Goal: Transaction & Acquisition: Register for event/course

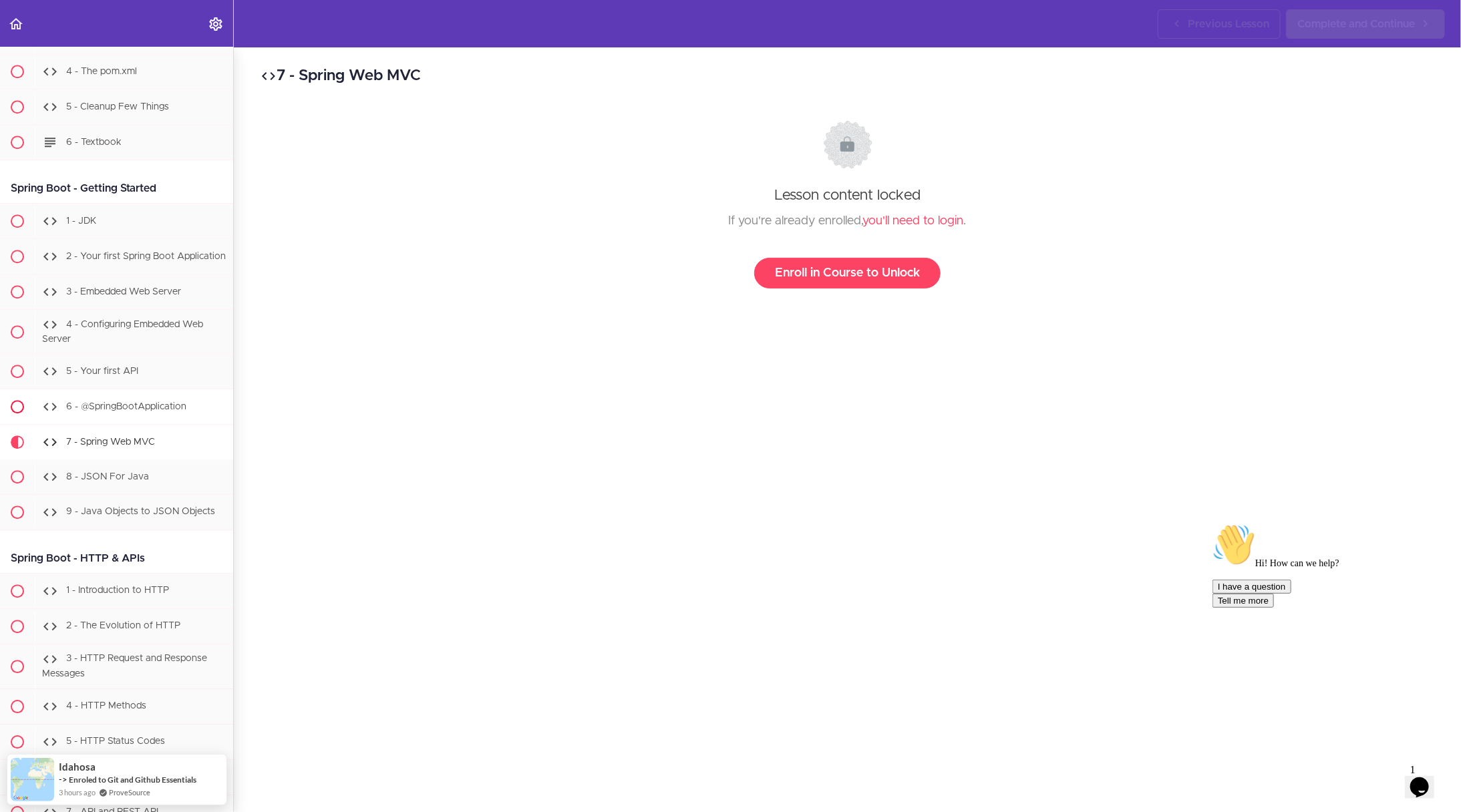
scroll to position [12528, 0]
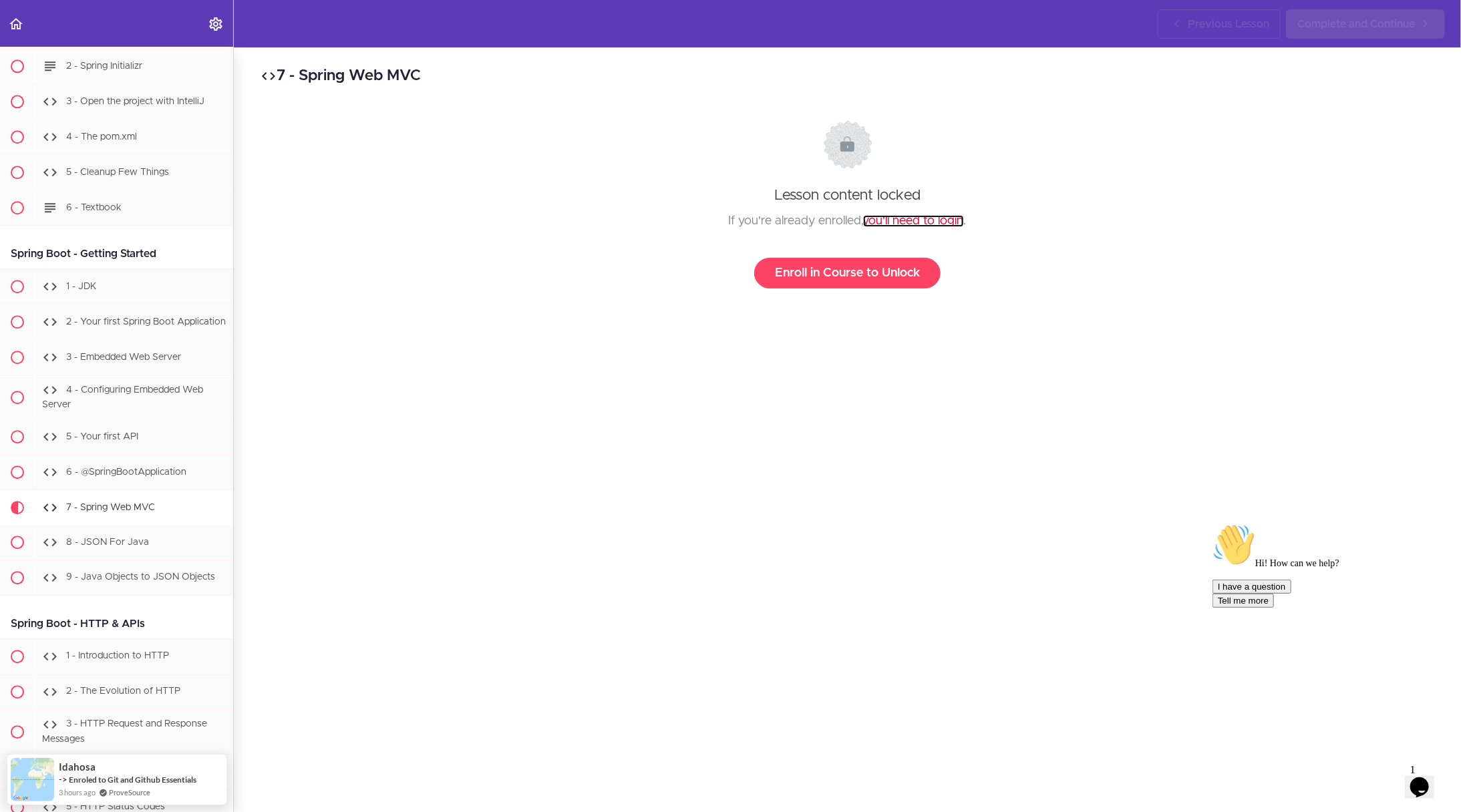
click at [888, 224] on link "you'll need to login" at bounding box center [913, 221] width 101 height 12
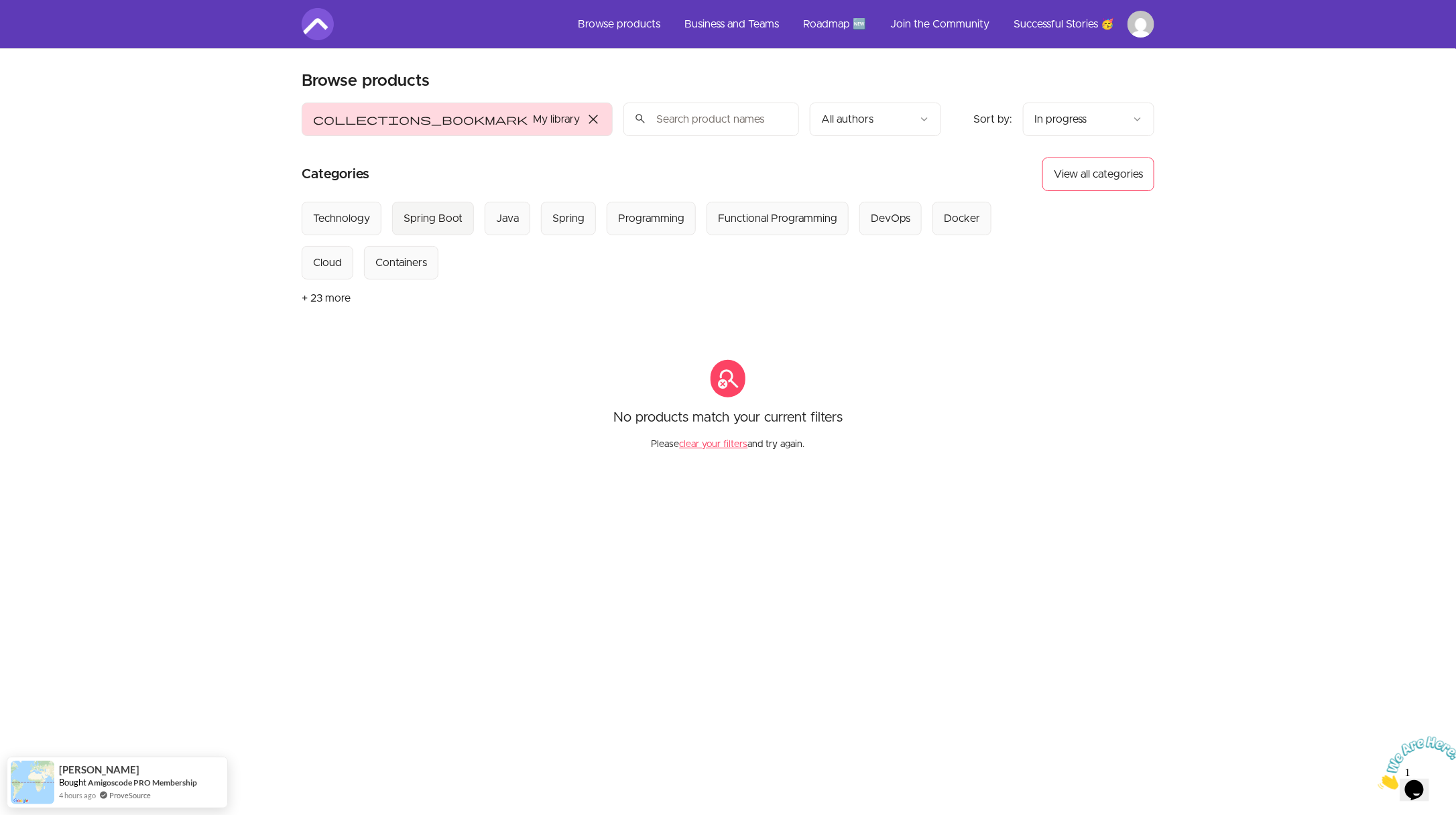
click at [438, 220] on div "Spring Boot" at bounding box center [433, 219] width 59 height 16
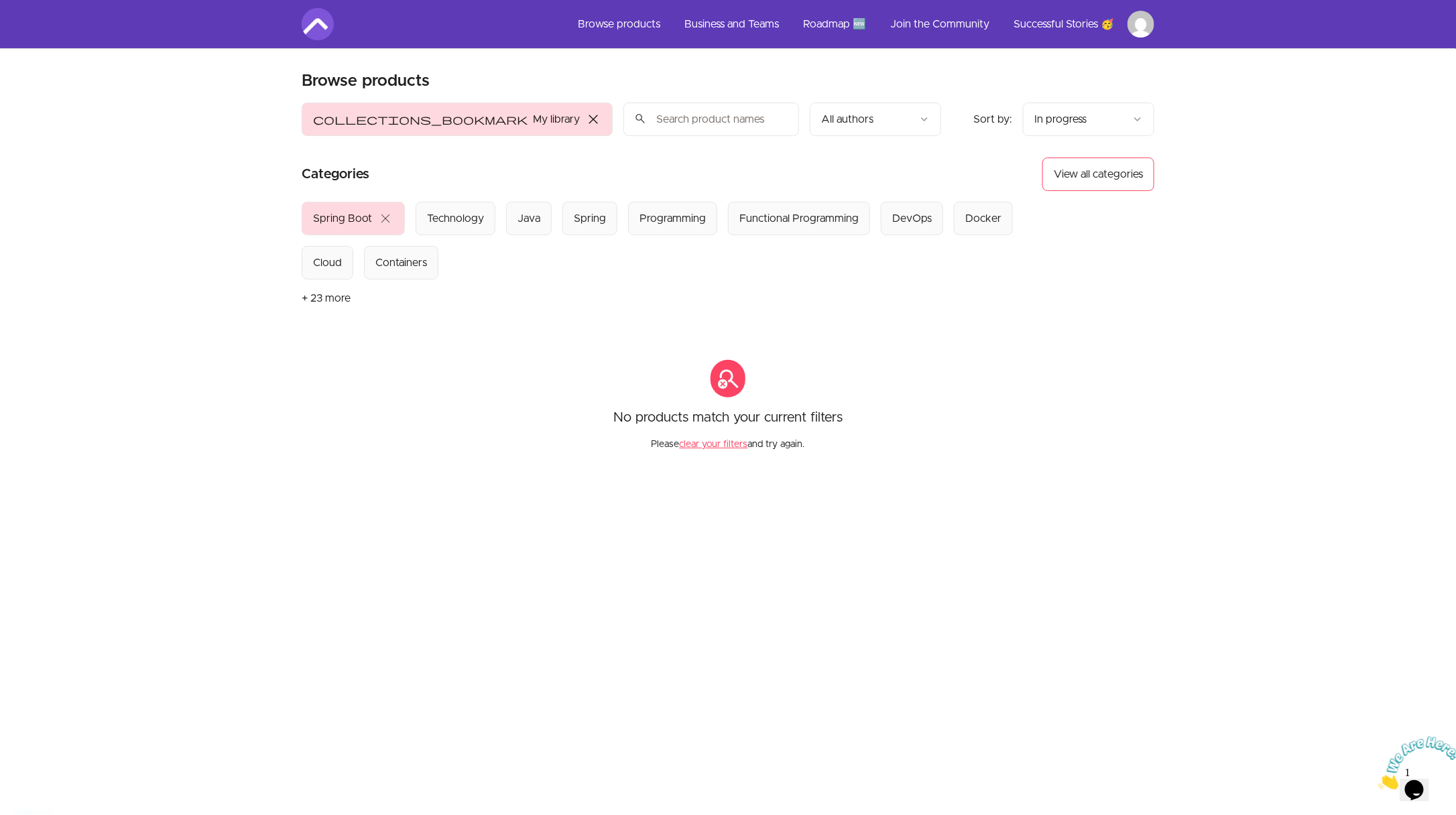
click at [585, 111] on span "close" at bounding box center [594, 119] width 16 height 16
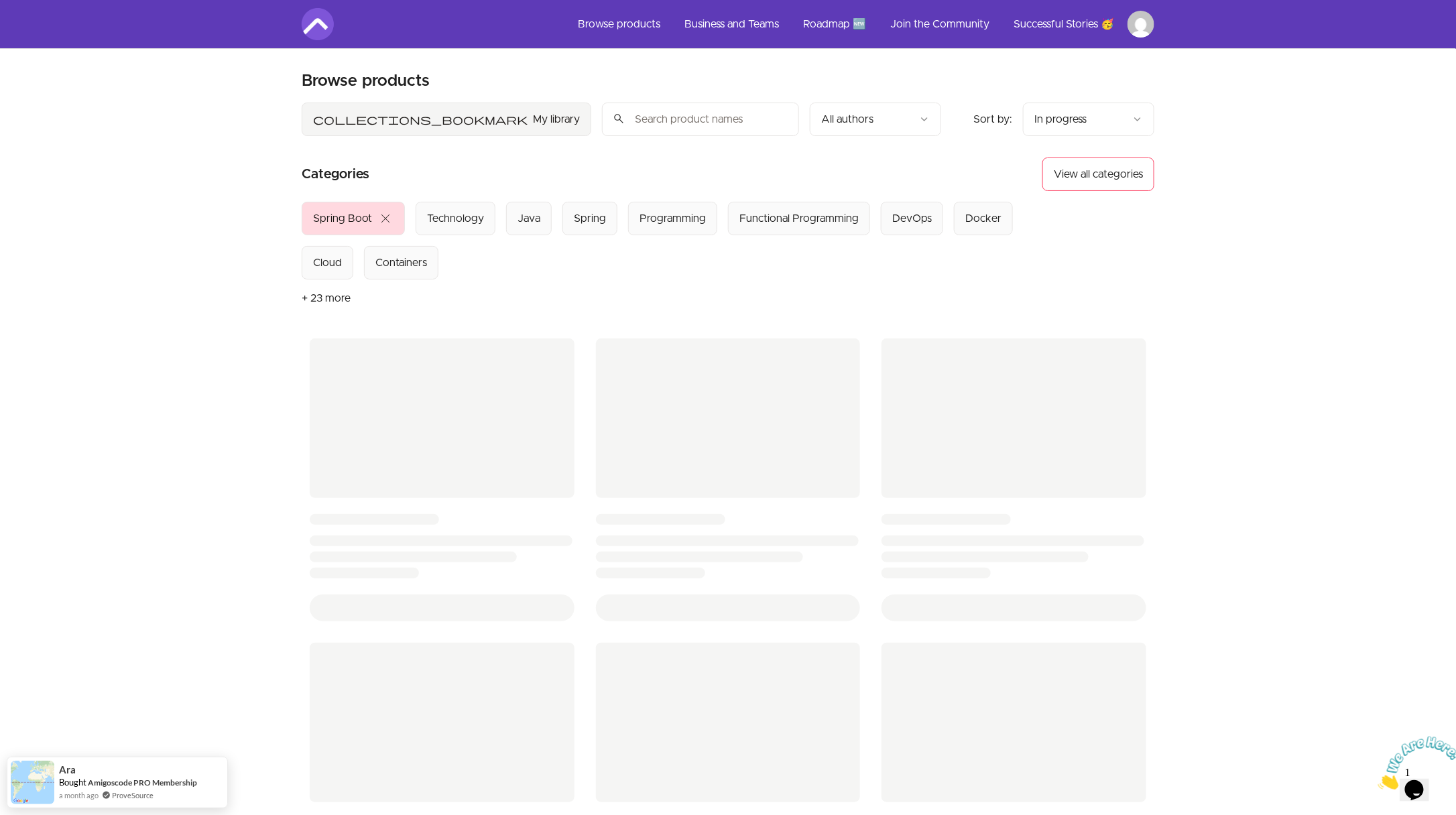
click at [602, 115] on input "search" at bounding box center [701, 119] width 197 height 34
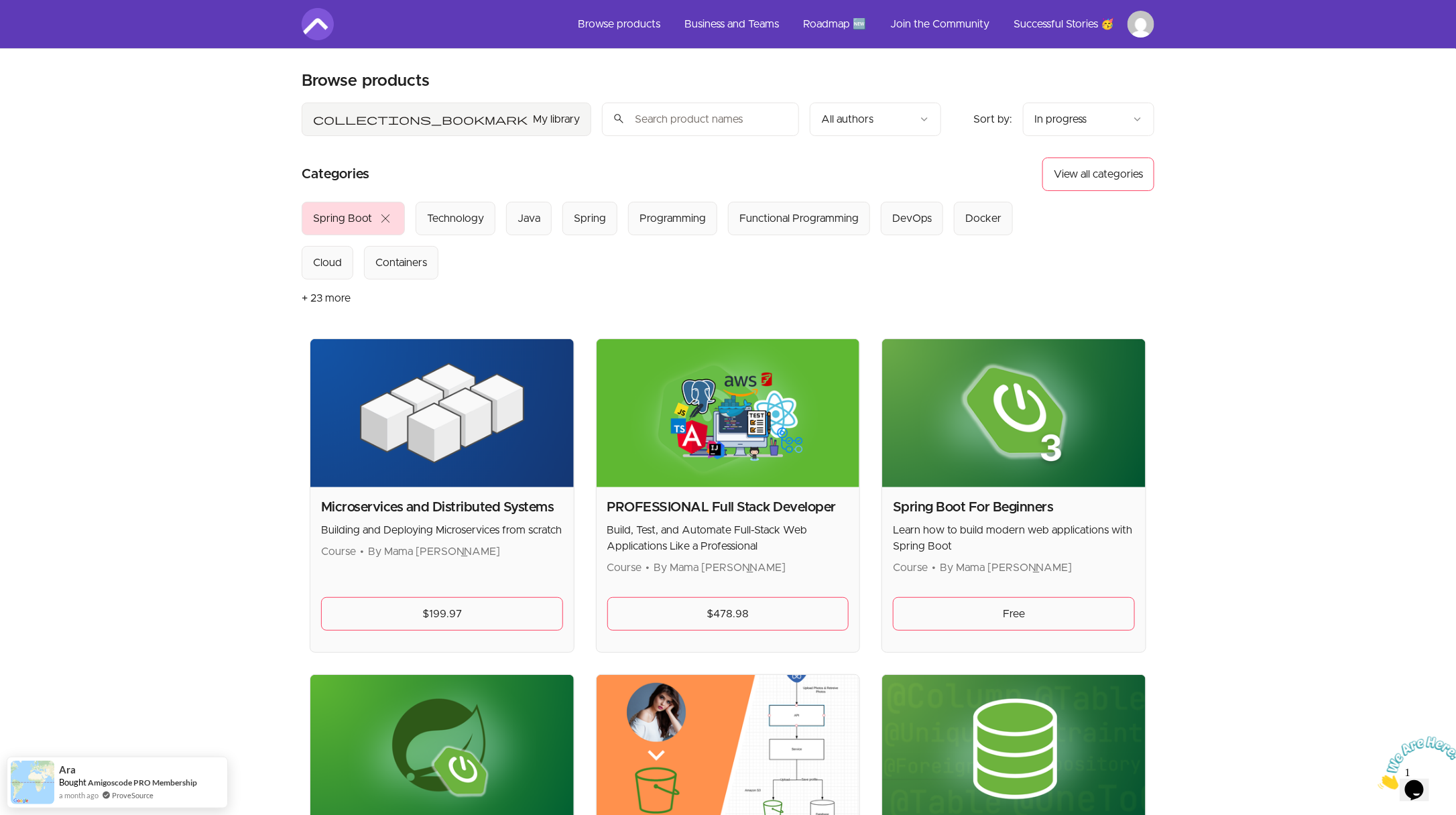
click at [393, 214] on Boot "Spring Boot close" at bounding box center [353, 219] width 103 height 34
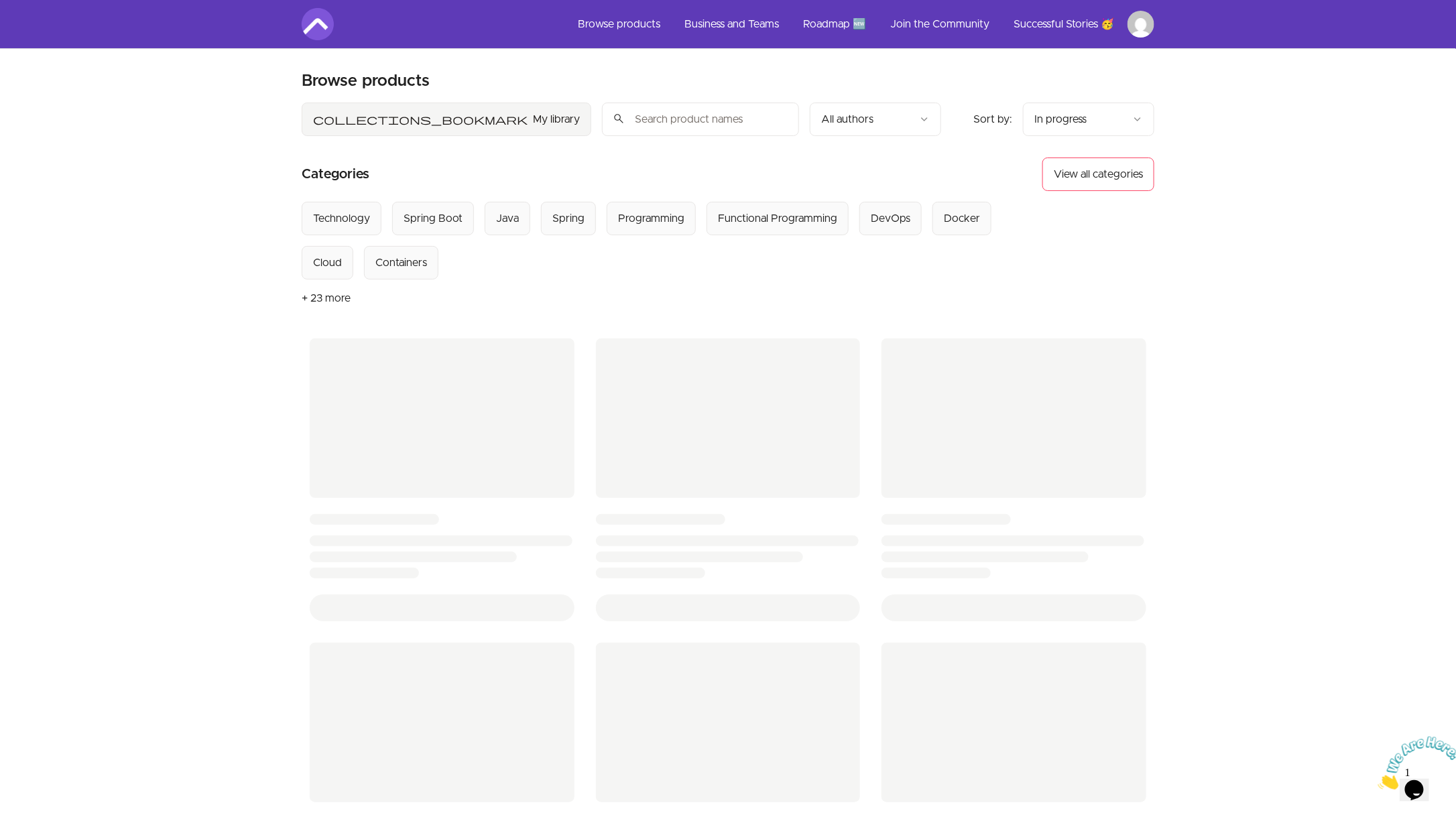
click at [602, 122] on input "search" at bounding box center [701, 119] width 197 height 34
type input "spring mvc"
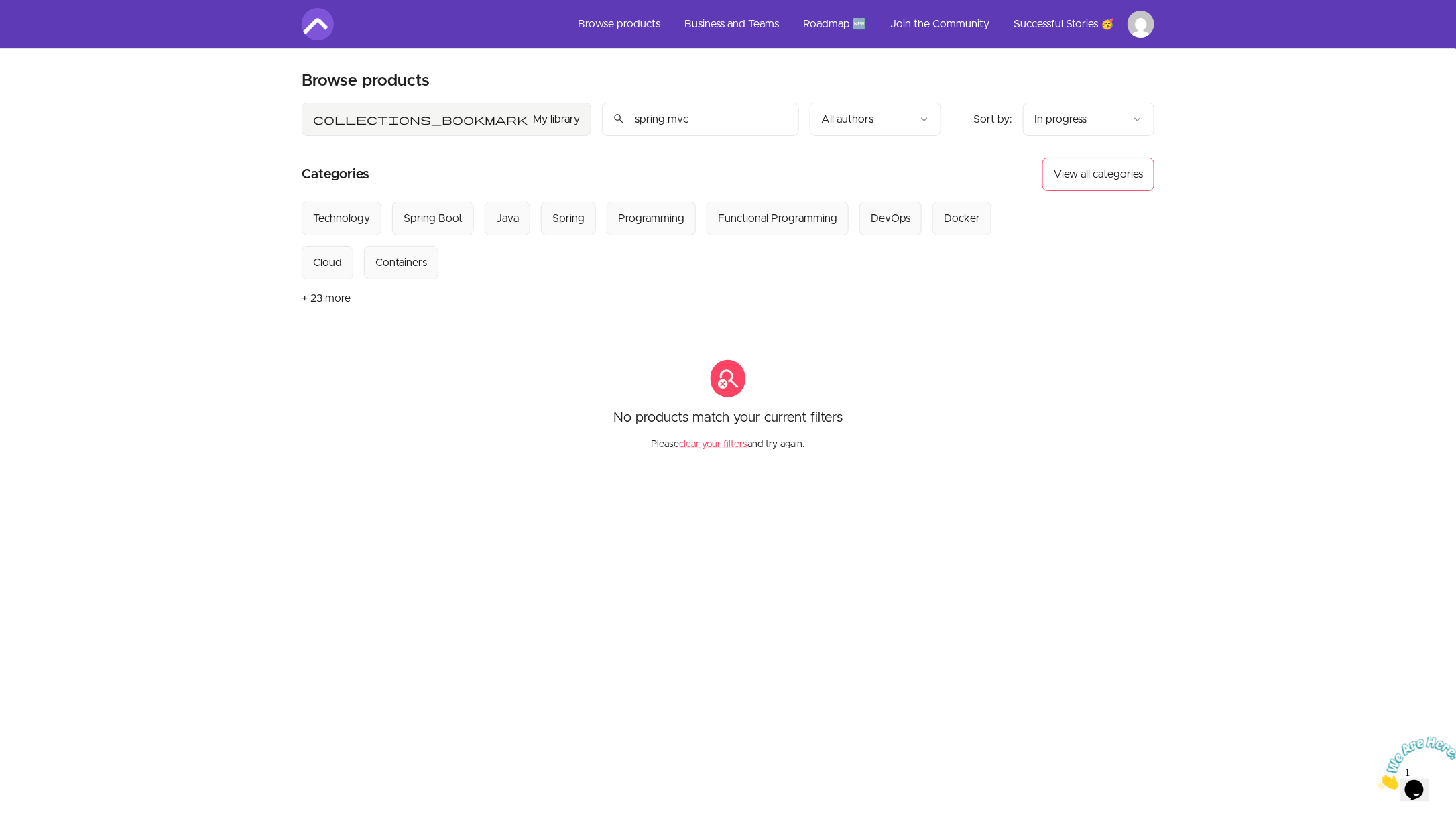
click at [330, 34] on img at bounding box center [318, 24] width 32 height 32
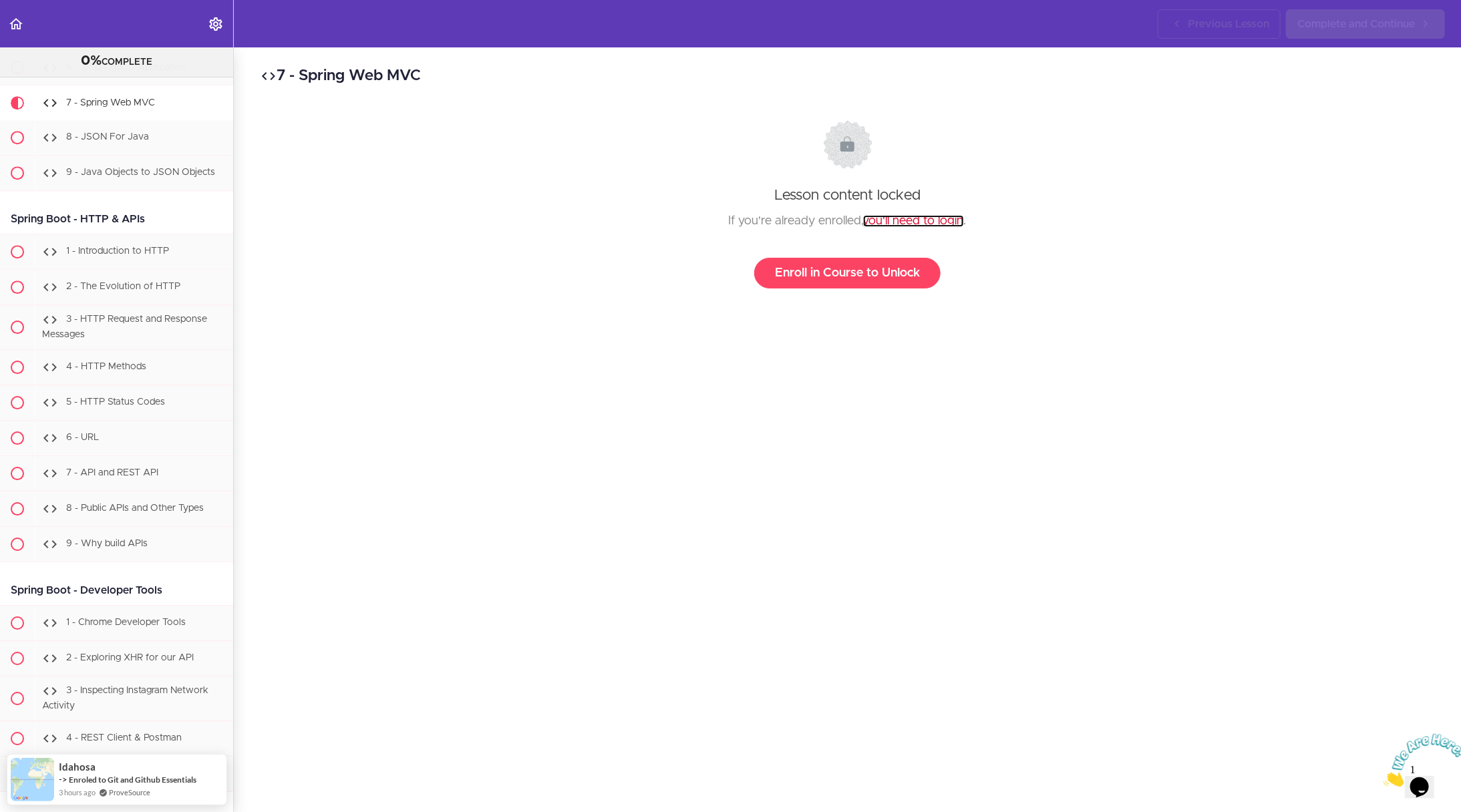
click at [924, 221] on link "you'll need to login" at bounding box center [913, 221] width 101 height 12
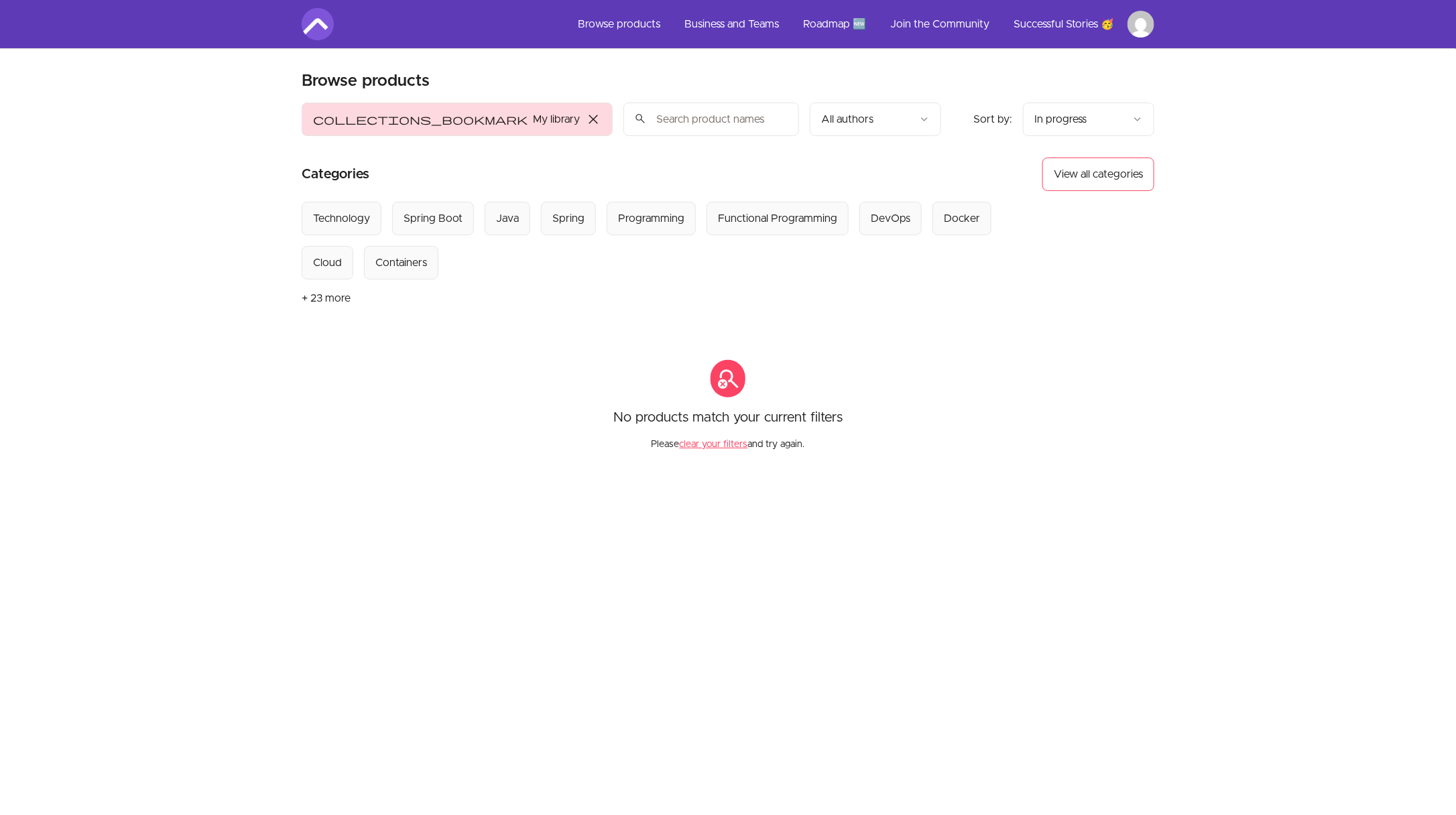
click at [585, 118] on span "close" at bounding box center [594, 119] width 16 height 16
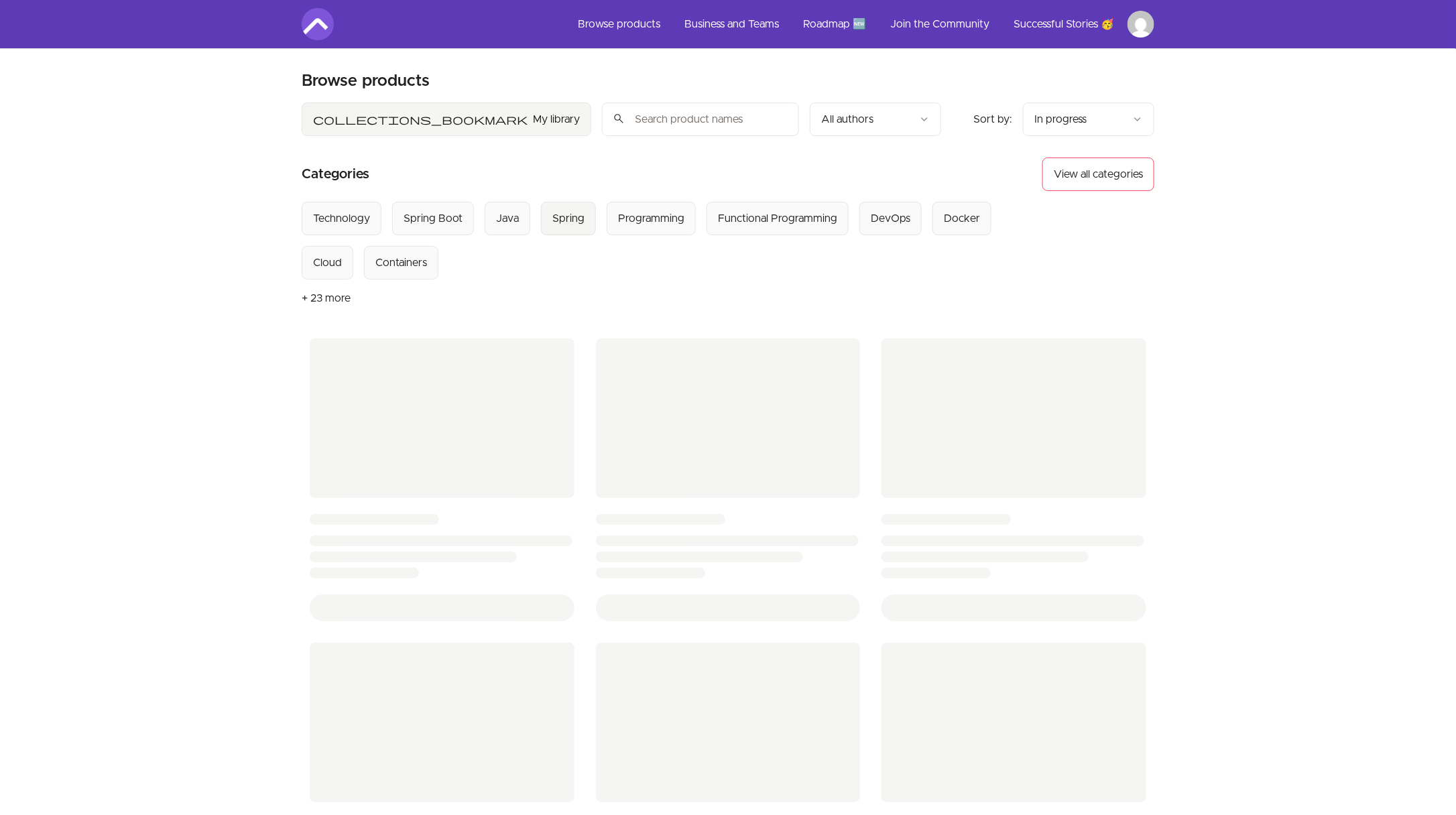
click at [561, 224] on div "Spring" at bounding box center [569, 219] width 32 height 16
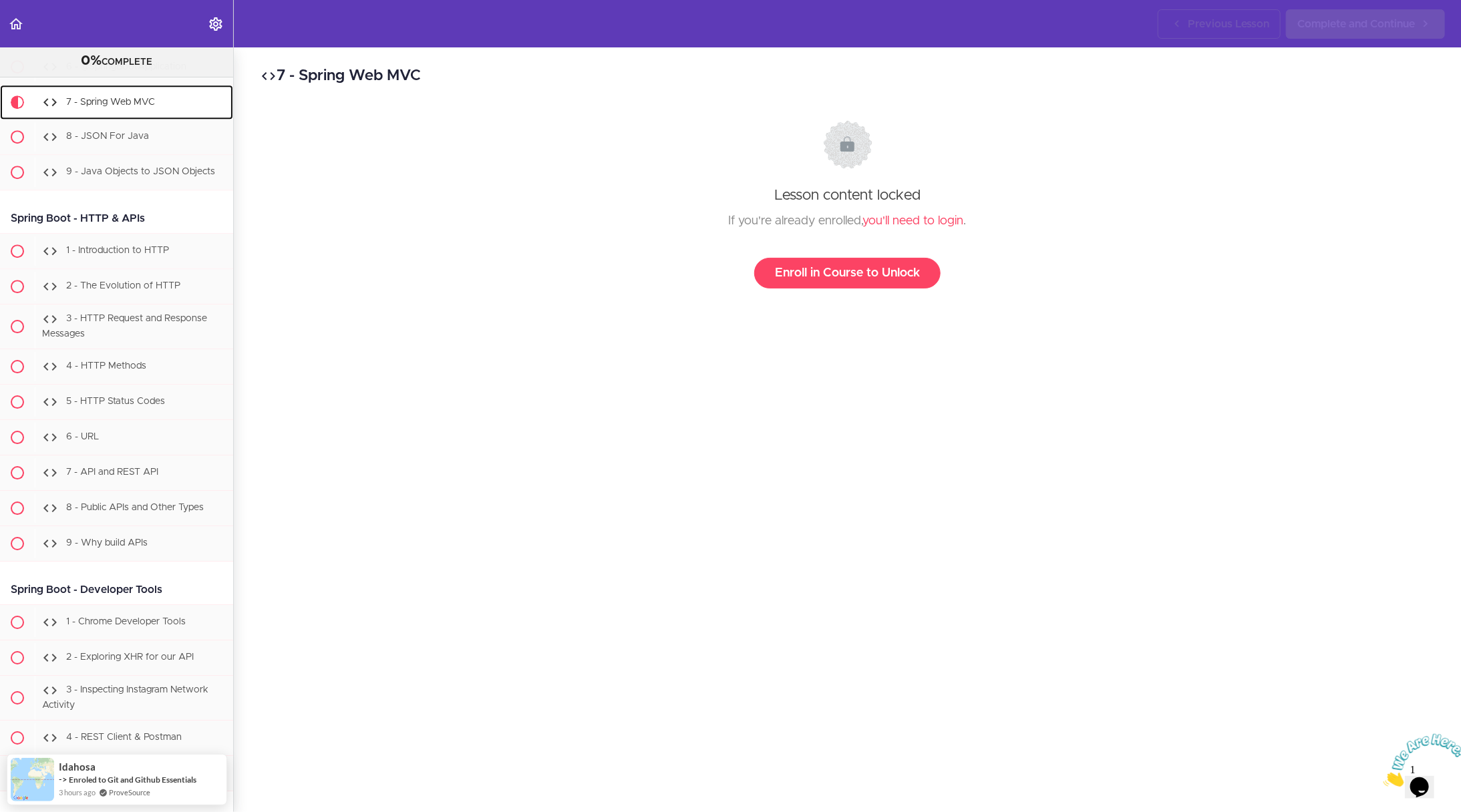
click at [138, 98] on span "7 - Spring Web MVC" at bounding box center [111, 102] width 89 height 9
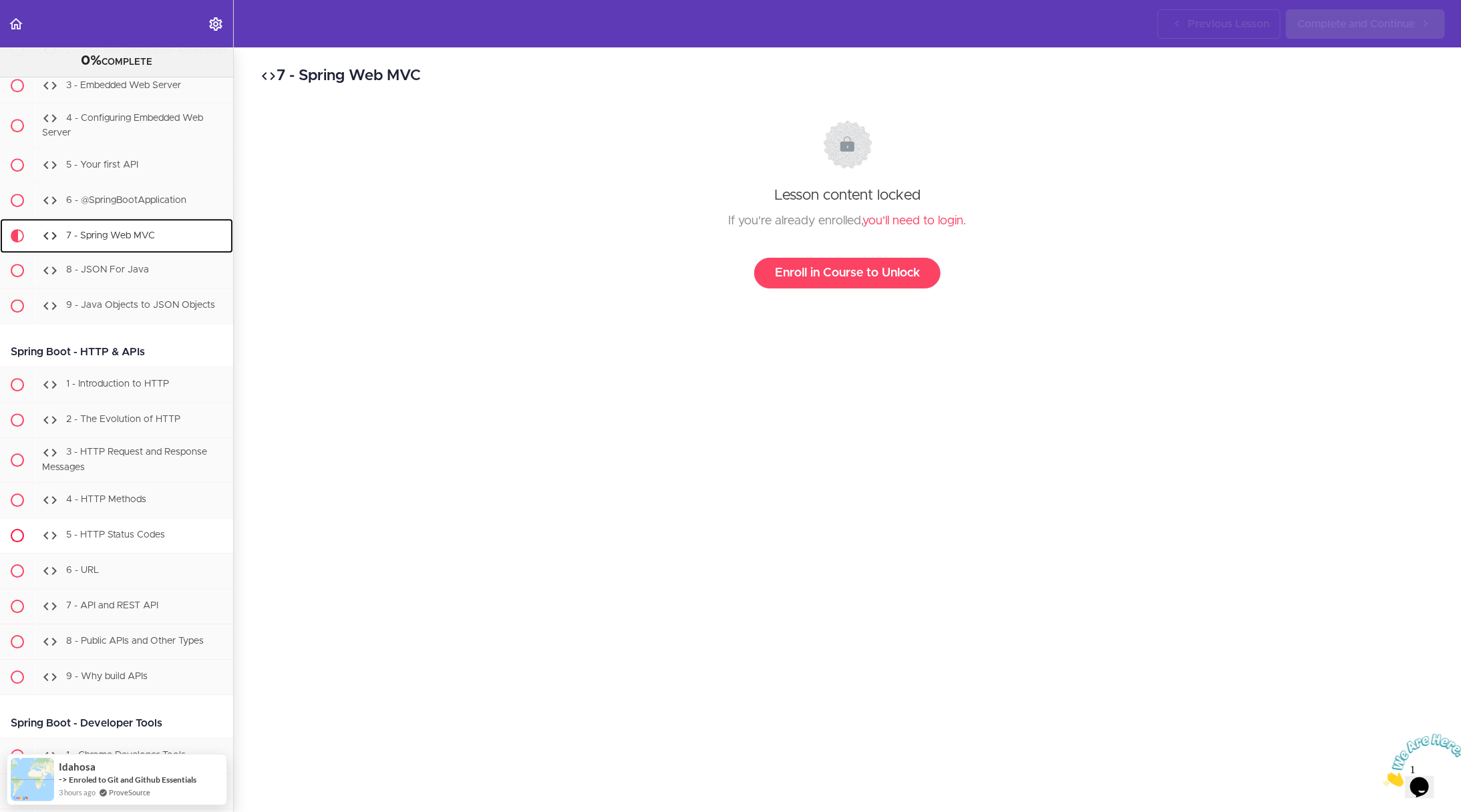
scroll to position [12846, 0]
click at [831, 289] on div "Lesson content locked If you're already enrolled, you'll need to login . Enroll…" at bounding box center [847, 205] width 1173 height 194
click at [830, 281] on link "Enroll in Course to Unlock" at bounding box center [847, 273] width 186 height 31
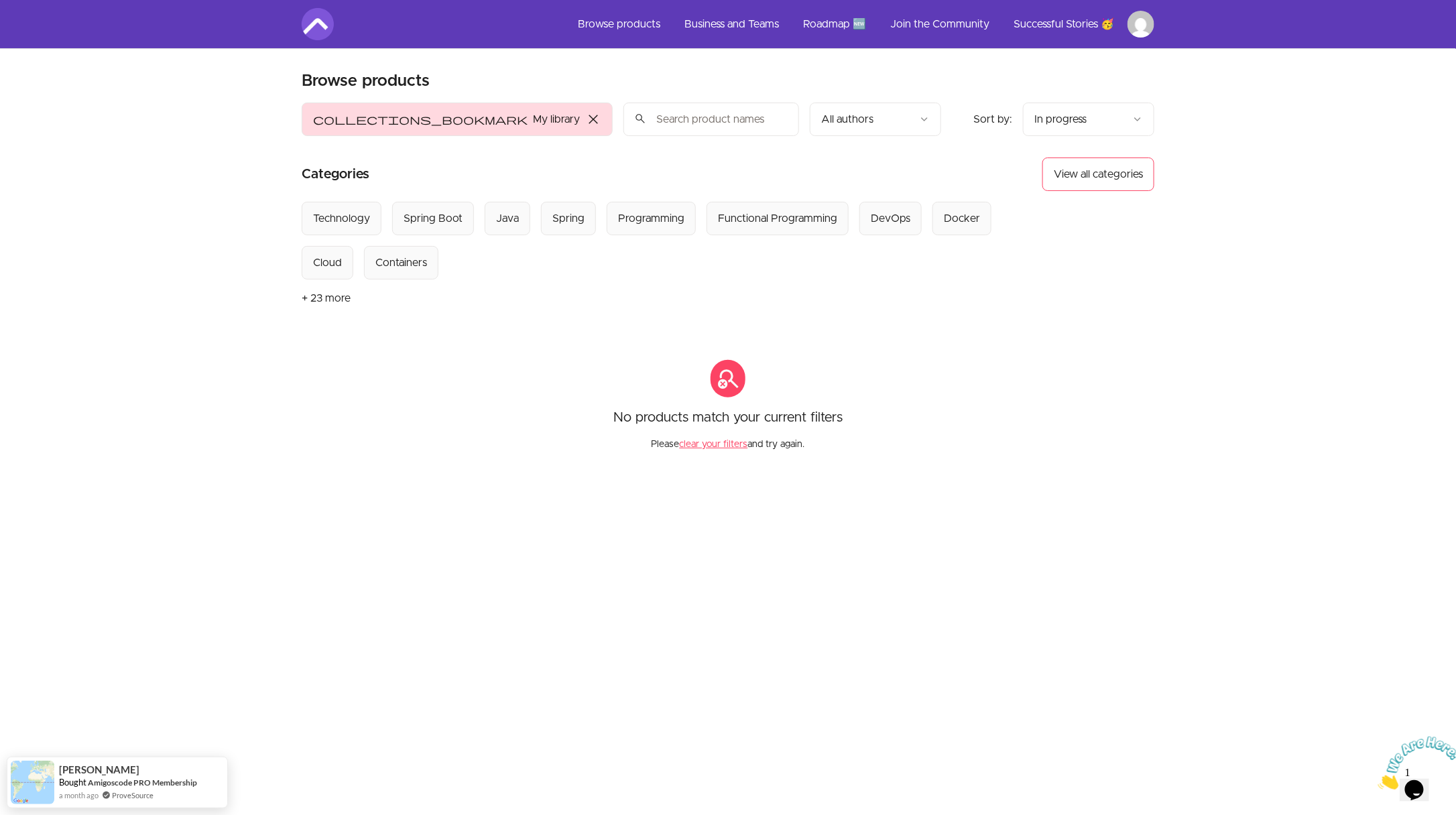
click at [407, 113] on button "collections_bookmark My library close" at bounding box center [458, 119] width 311 height 34
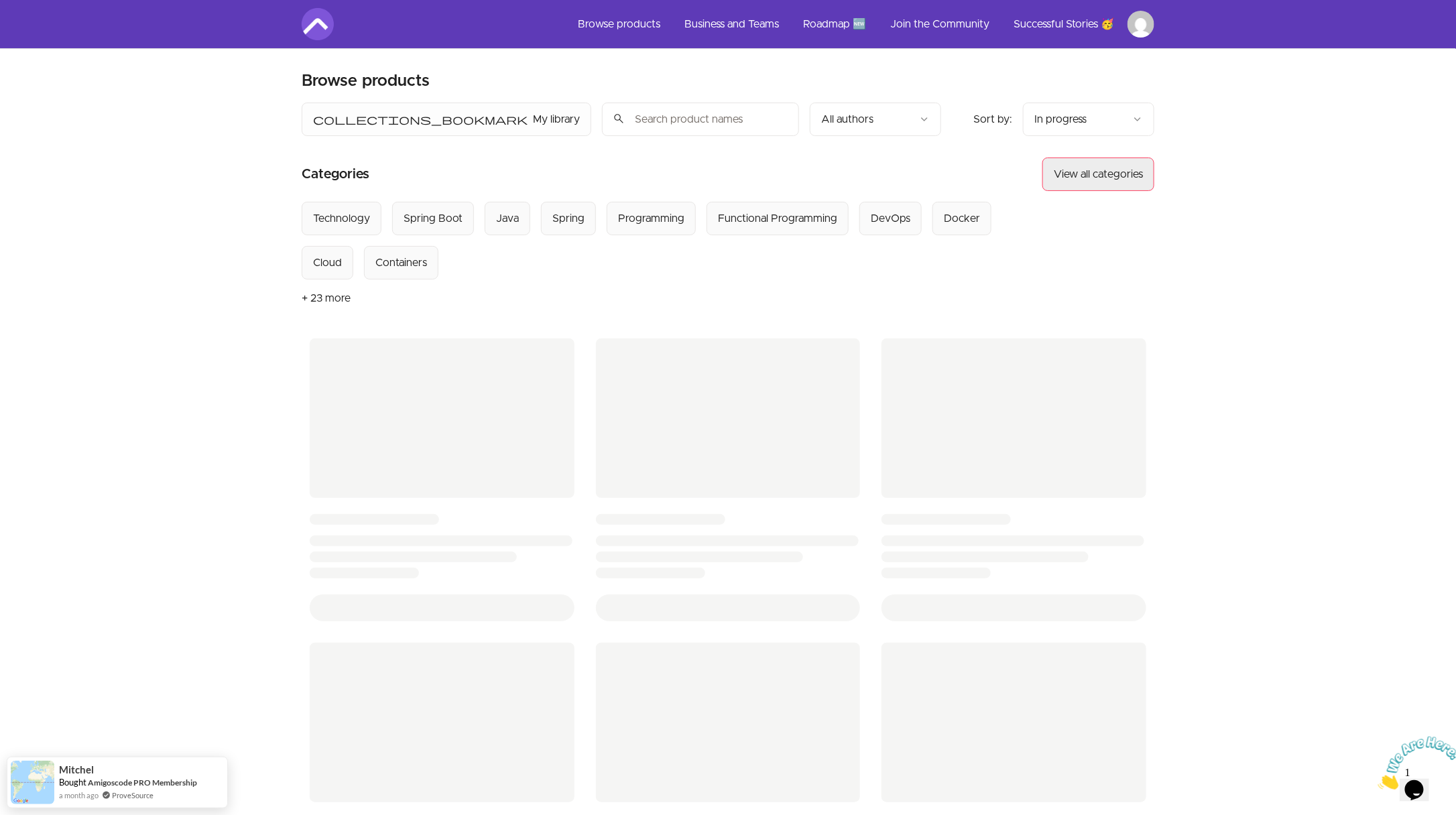
click at [1122, 159] on button "View all categories" at bounding box center [1098, 175] width 112 height 34
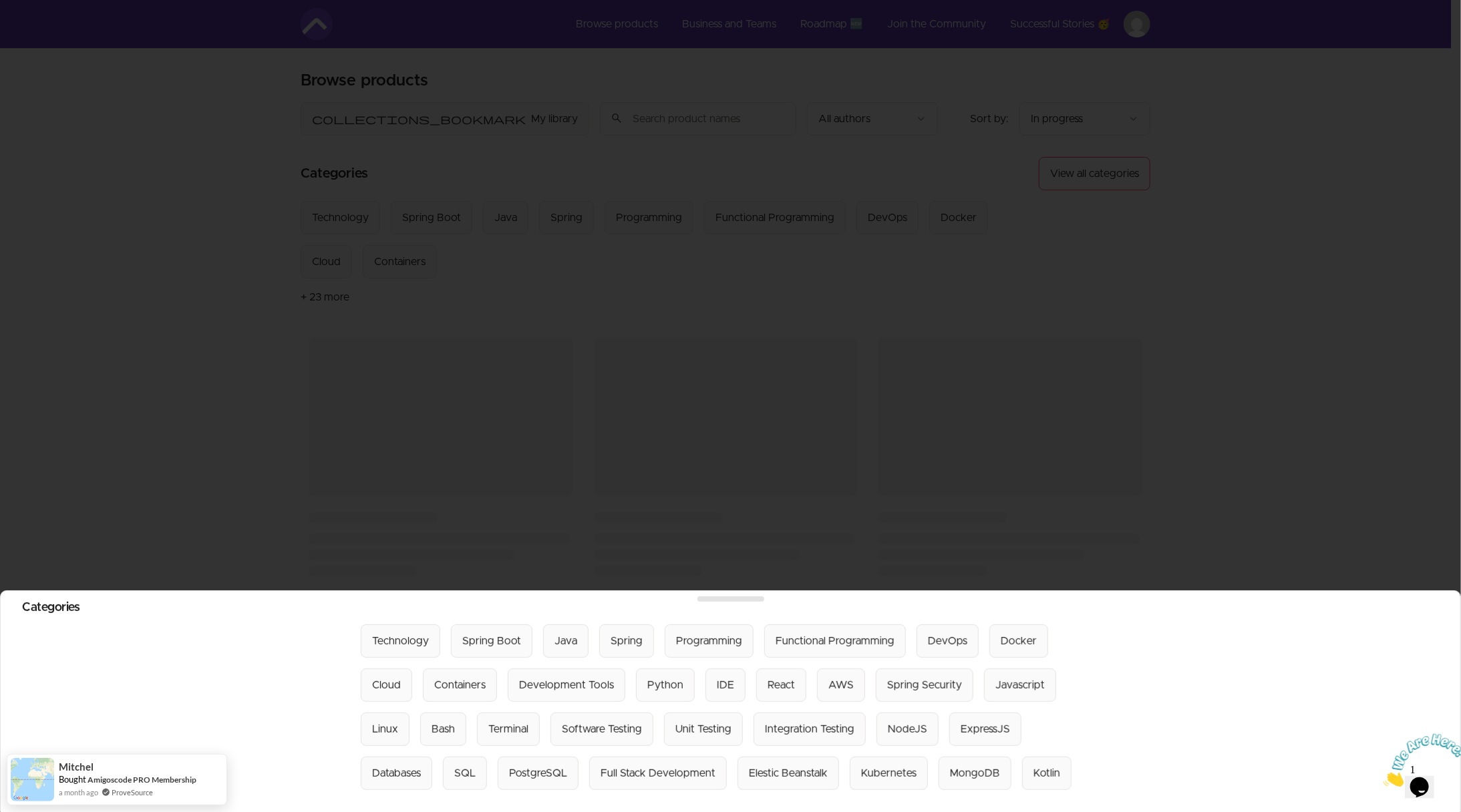
click at [1118, 158] on div at bounding box center [730, 406] width 1461 height 812
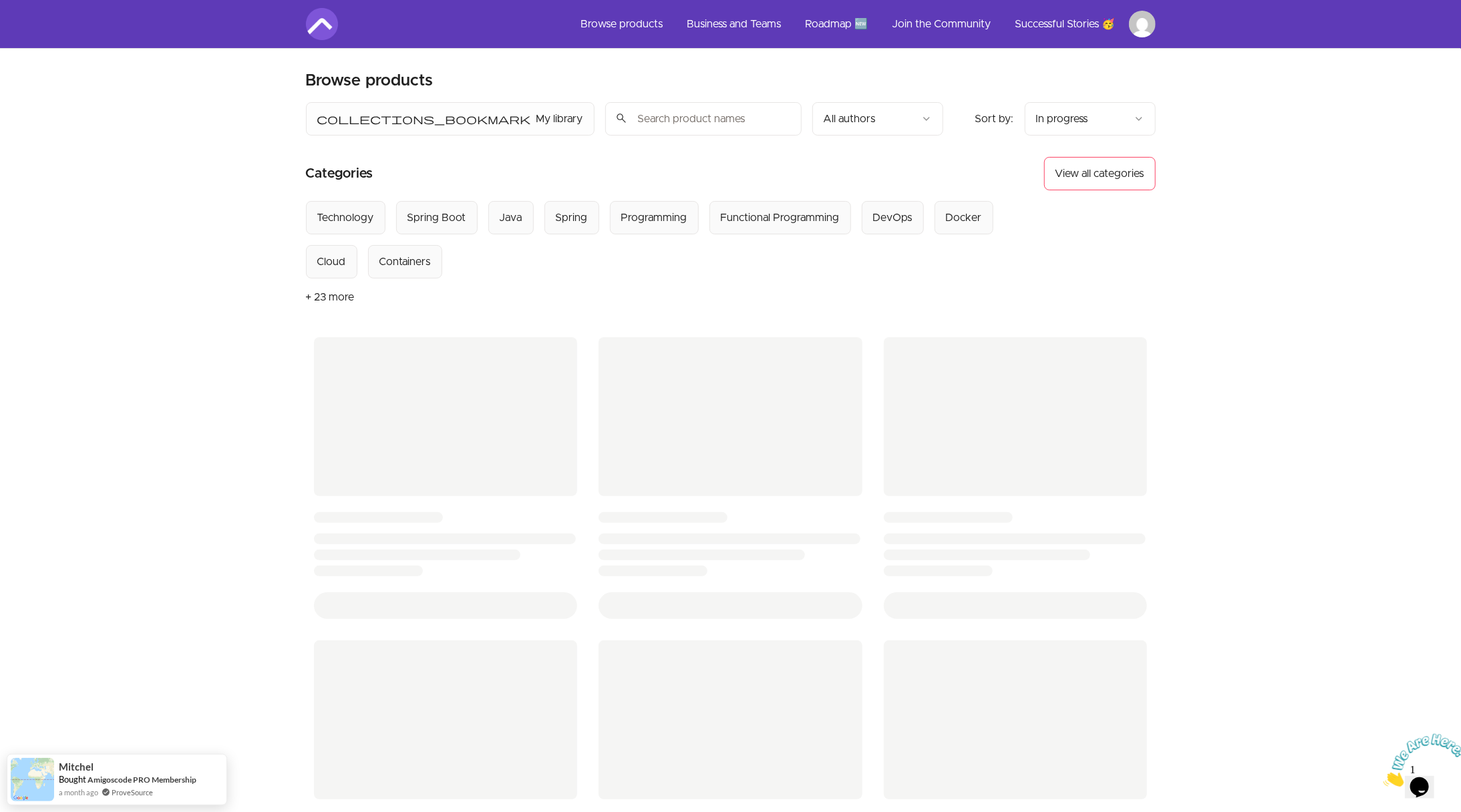
click at [1114, 122] on html "Skip to main content Main menu Includes navigation links and user settings Brow…" at bounding box center [730, 566] width 1461 height 1132
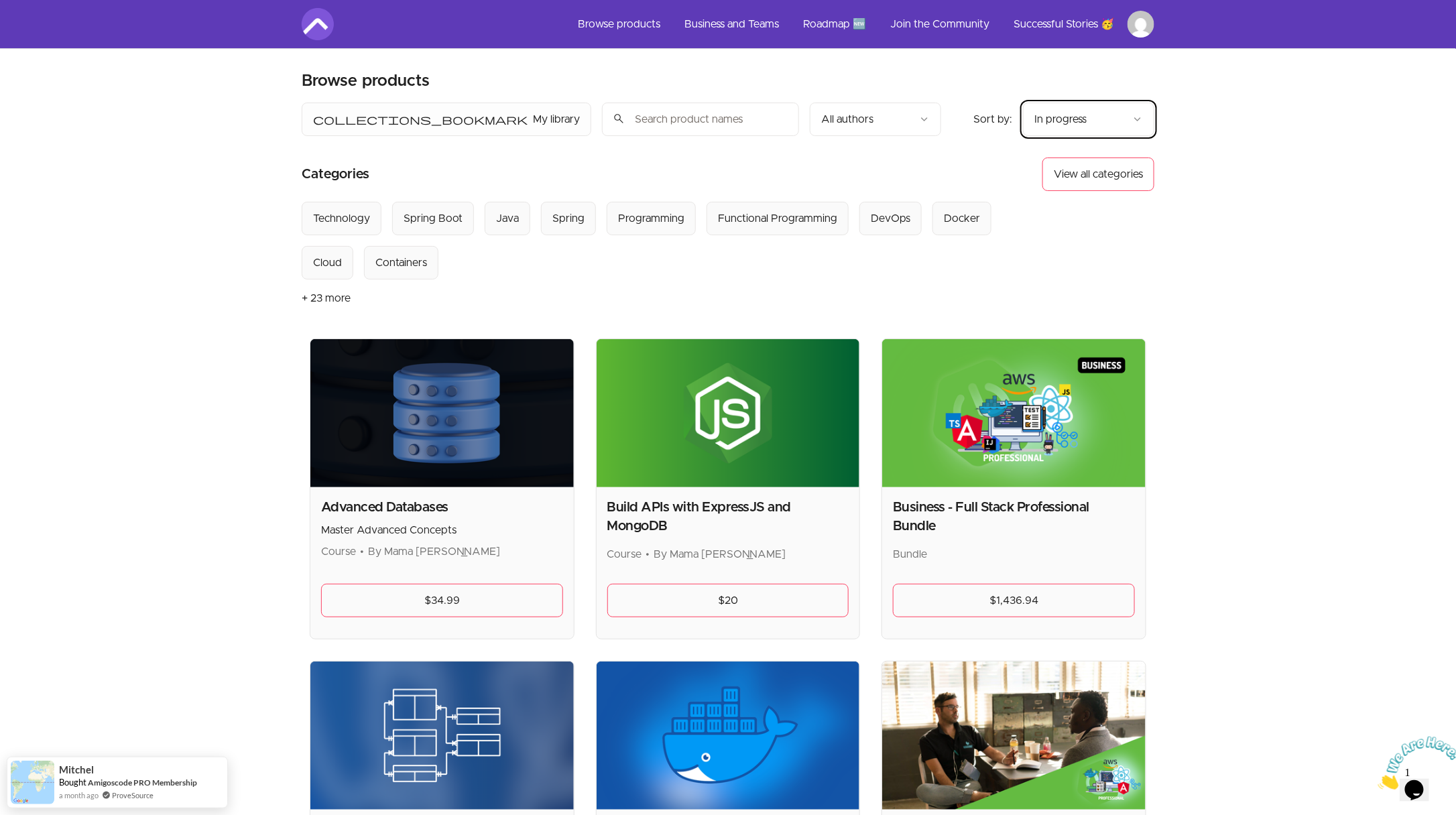
click at [602, 122] on input "search" at bounding box center [701, 119] width 197 height 34
click at [566, 216] on div "Spring" at bounding box center [569, 219] width 32 height 16
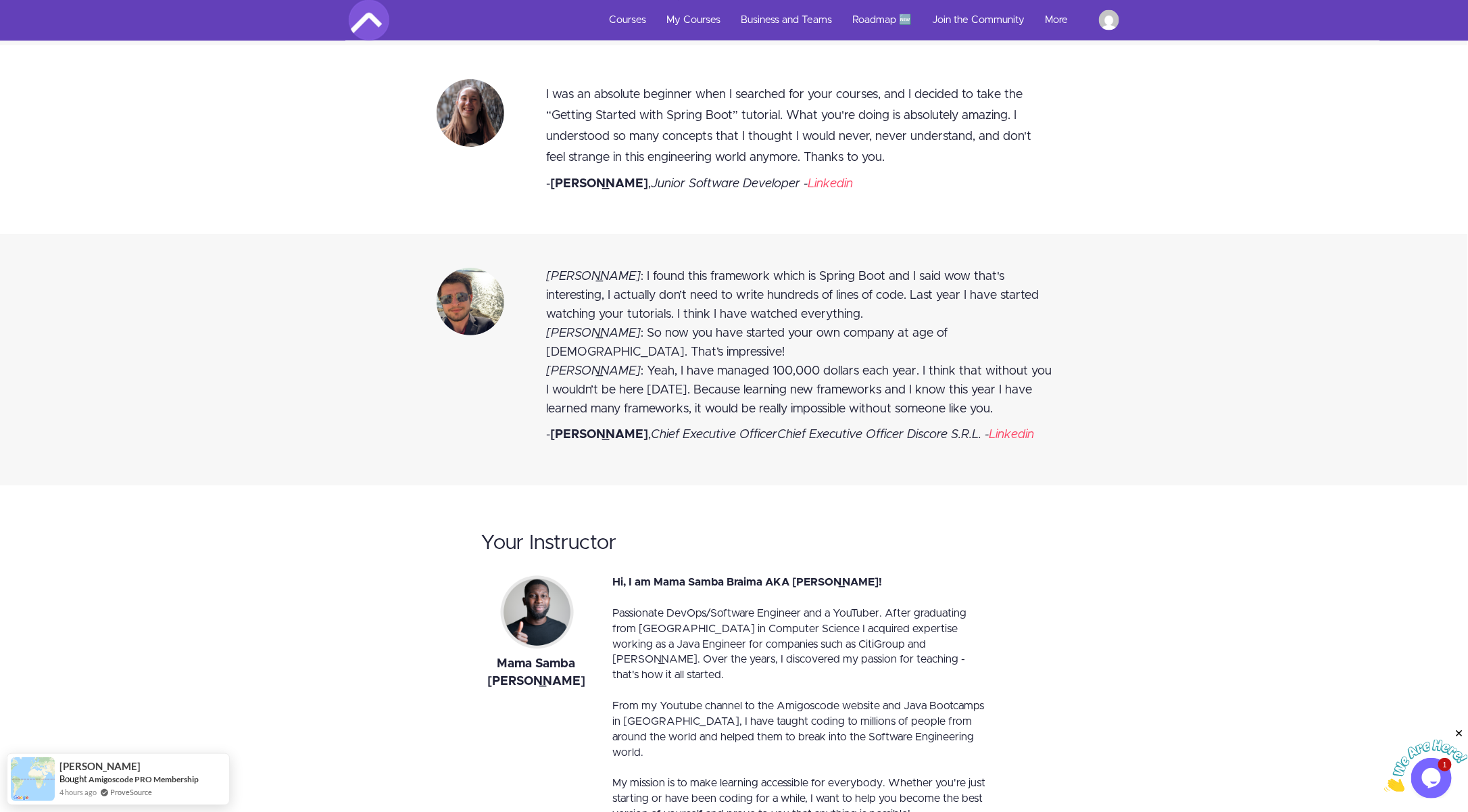
scroll to position [6158, 0]
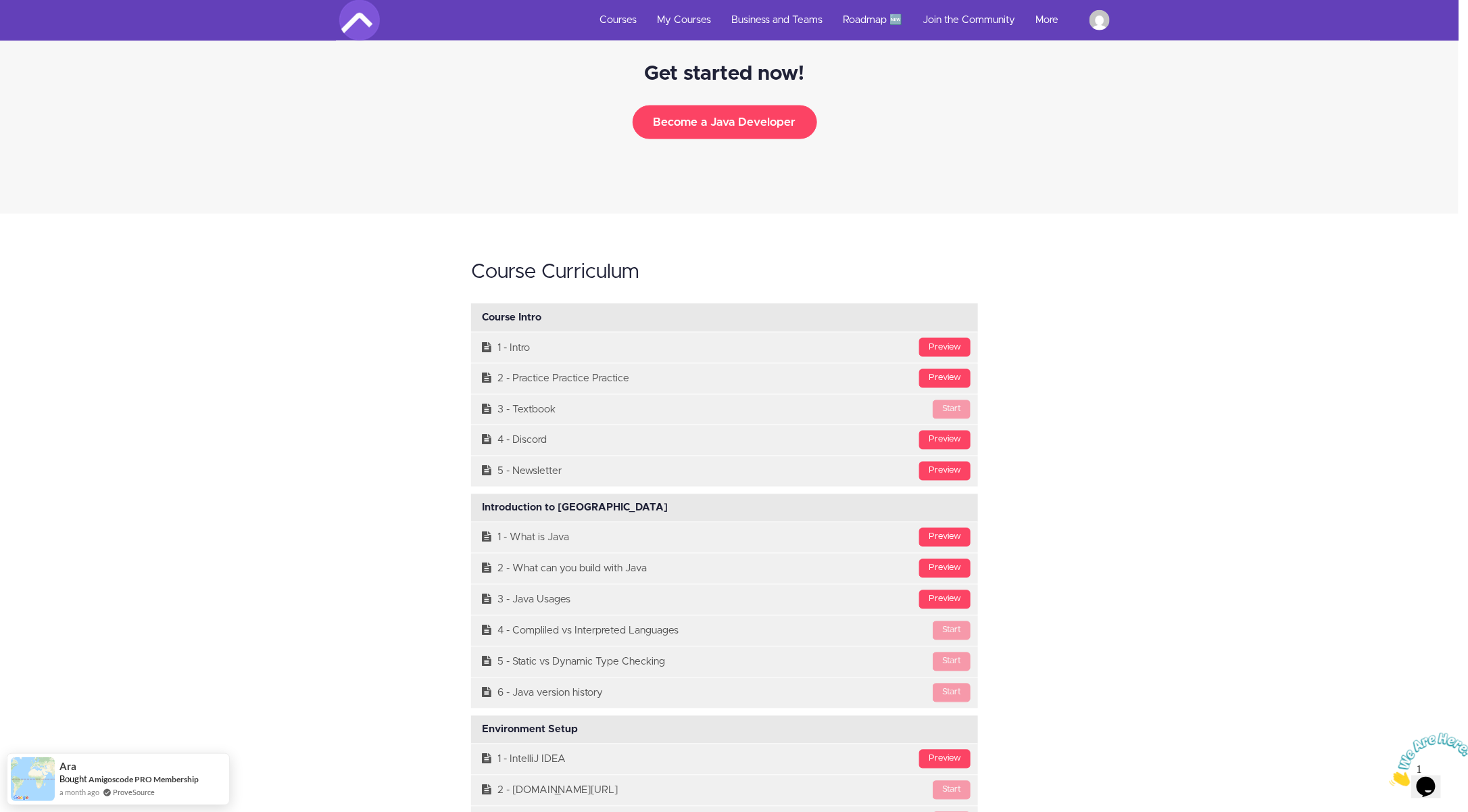
scroll to position [3485, 10]
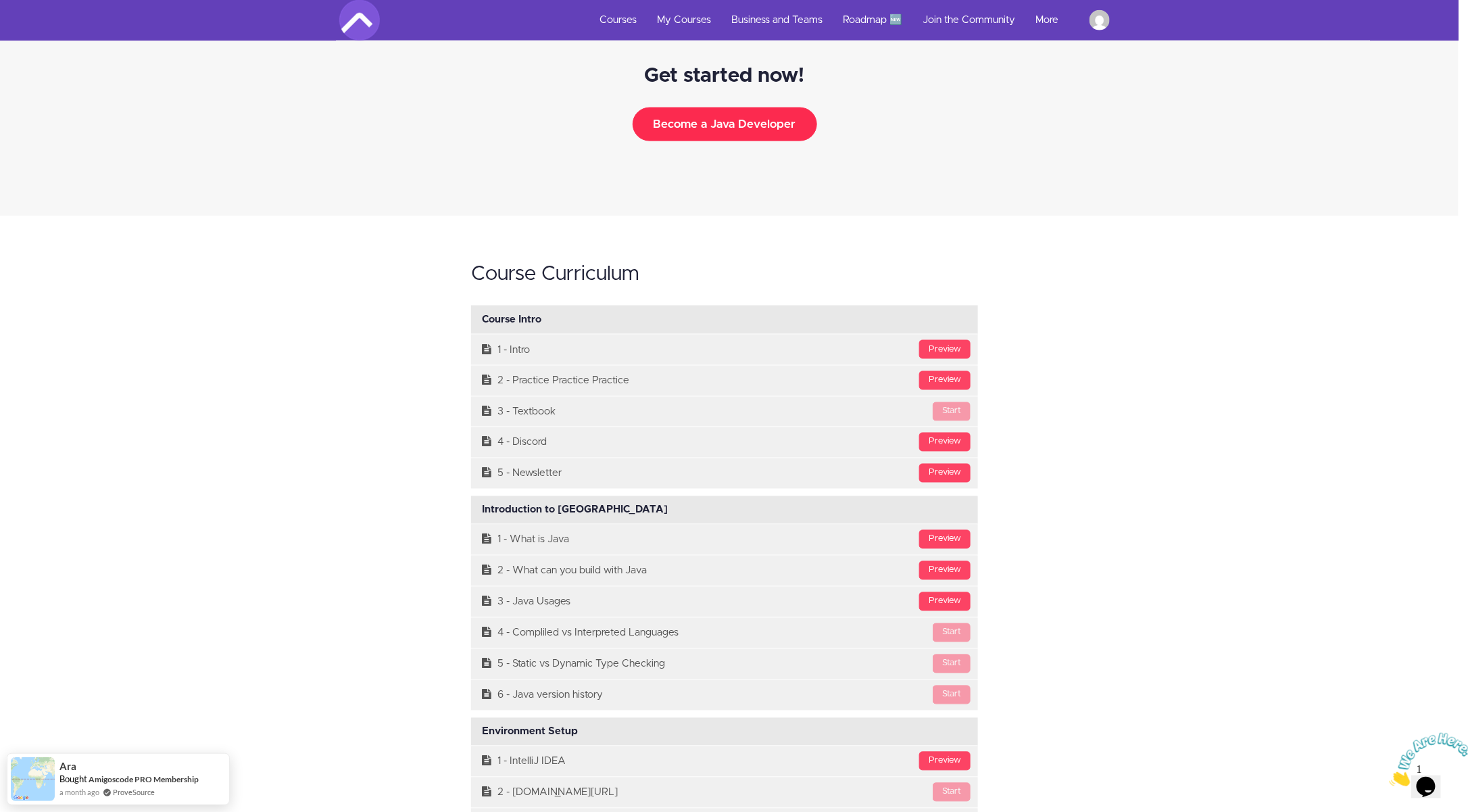
click at [728, 126] on button "Become a Java Developer" at bounding box center [724, 125] width 184 height 34
